Goal: Task Accomplishment & Management: Manage account settings

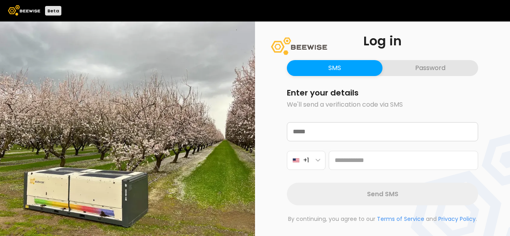
click at [413, 67] on button "Password" at bounding box center [430, 68] width 96 height 16
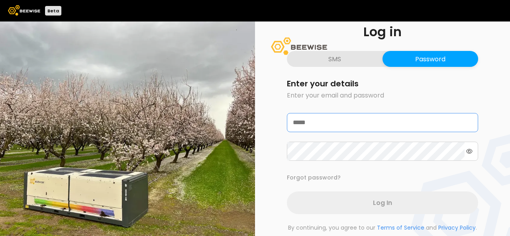
click at [357, 121] on input "email" at bounding box center [382, 123] width 190 height 18
type input "**********"
click at [357, 63] on button "SMS" at bounding box center [335, 59] width 96 height 16
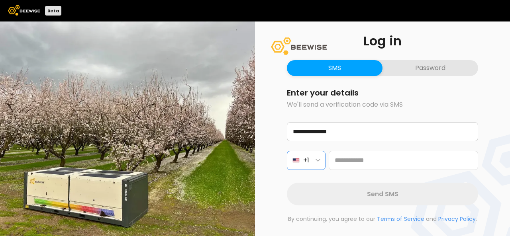
click at [309, 157] on span "+1" at bounding box center [306, 160] width 6 height 10
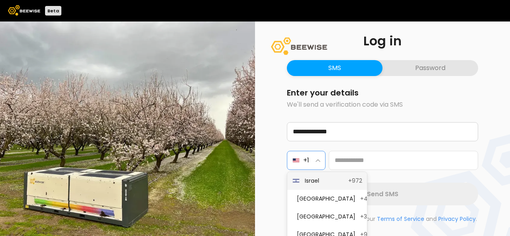
click at [315, 186] on button "Israel +972" at bounding box center [327, 181] width 80 height 18
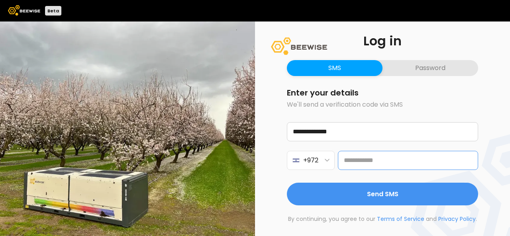
click at [364, 159] on input at bounding box center [408, 160] width 140 height 19
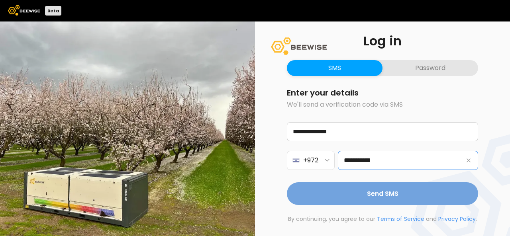
type input "**********"
click at [383, 194] on span "Send SMS" at bounding box center [382, 194] width 31 height 10
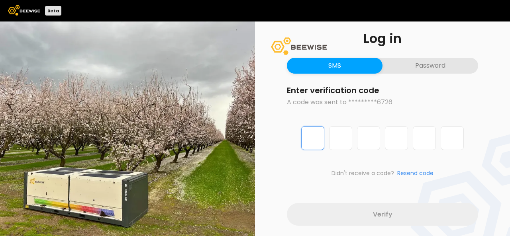
click at [313, 139] on input "Digit 1 of 6" at bounding box center [312, 138] width 23 height 24
type input "*"
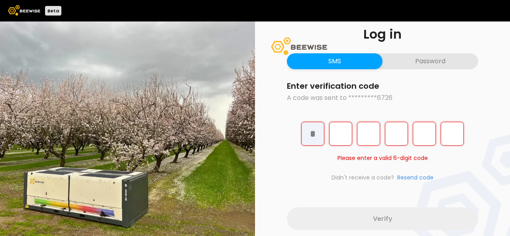
type input "*"
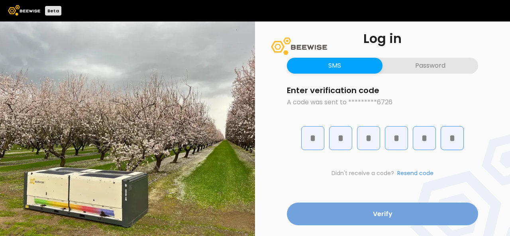
type input "*"
click at [361, 217] on button "Verify" at bounding box center [382, 214] width 191 height 23
